Goal: Use online tool/utility: Utilize a website feature to perform a specific function

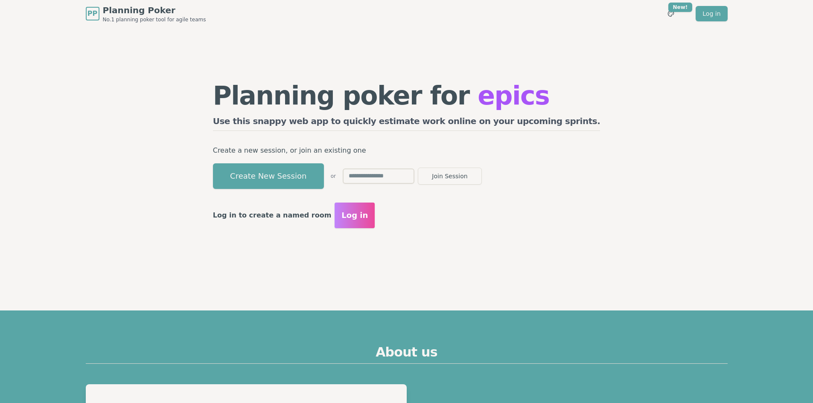
click at [436, 223] on div "Log in to create a named room Log in" at bounding box center [406, 216] width 387 height 26
click at [492, 235] on div "Planning poker for stories Use this snappy web app to quickly estimate work onl…" at bounding box center [406, 155] width 405 height 171
click at [297, 183] on button "Create New Session" at bounding box center [268, 176] width 111 height 26
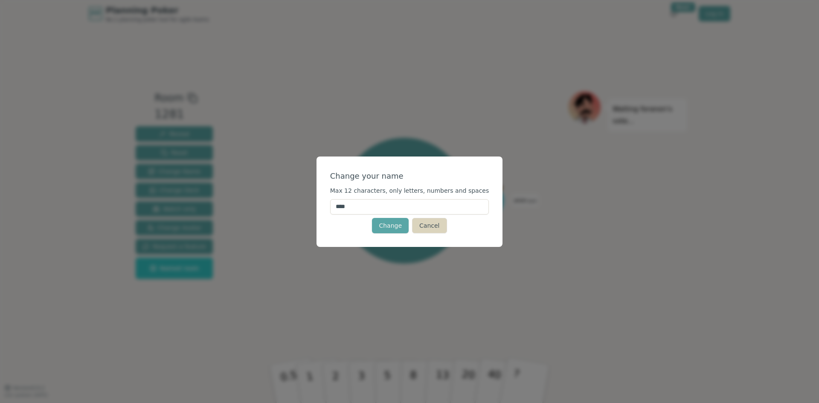
click at [435, 226] on button "Cancel" at bounding box center [429, 225] width 35 height 15
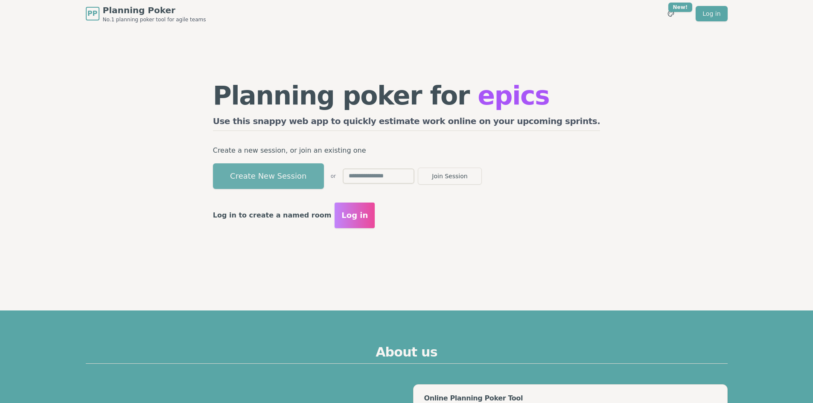
click at [322, 178] on button "Create New Session" at bounding box center [268, 176] width 111 height 26
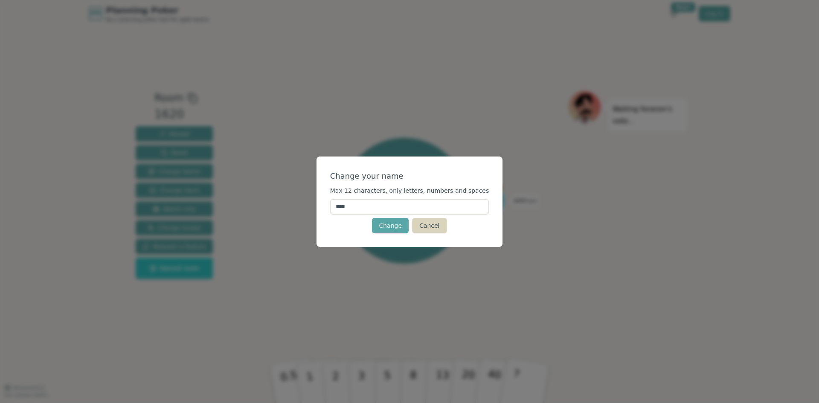
click at [437, 228] on button "Cancel" at bounding box center [429, 225] width 35 height 15
